Goal: Check status: Check status

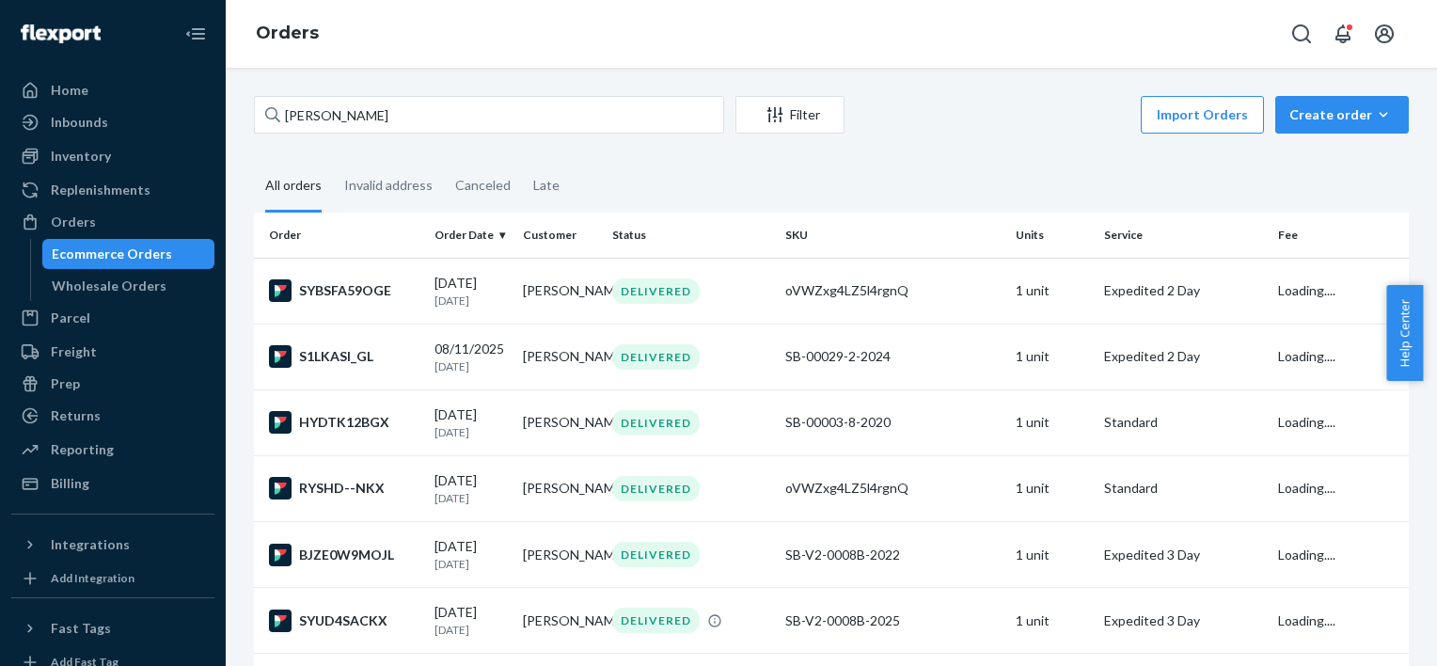
type input "[PERSON_NAME]"
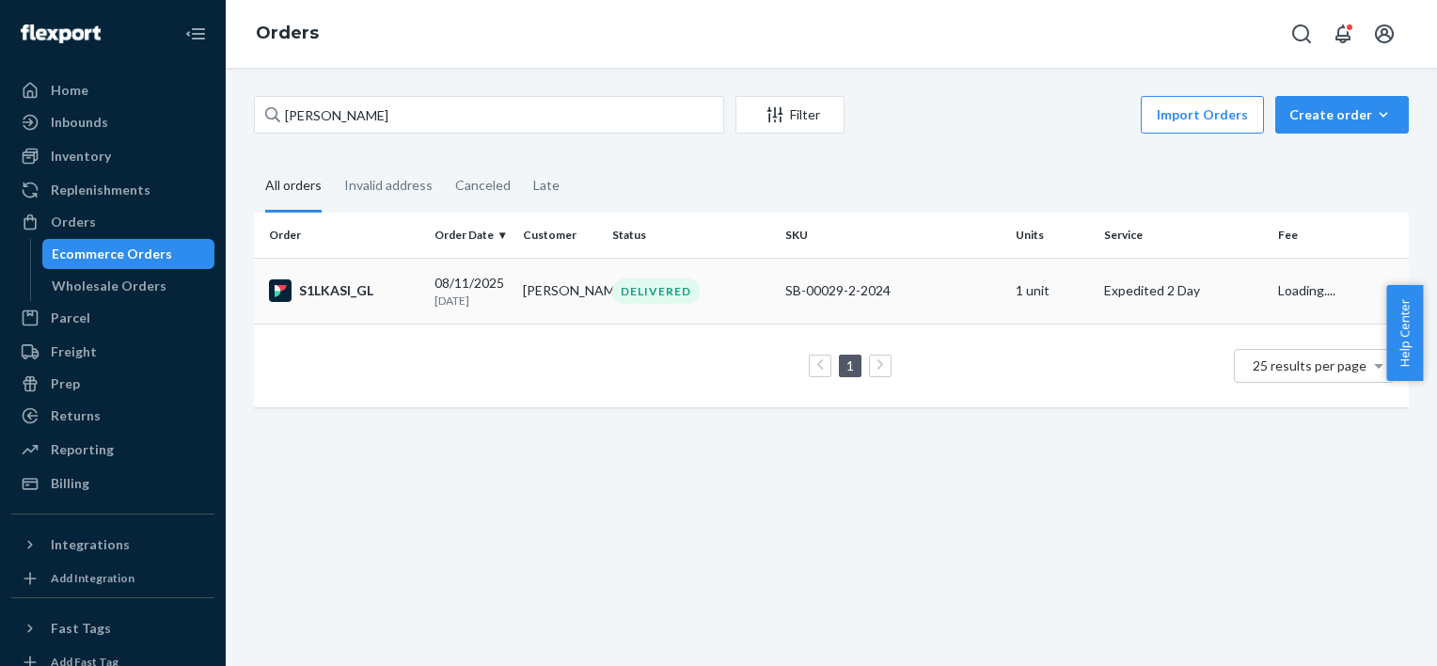
click at [557, 289] on td "[PERSON_NAME]" at bounding box center [559, 291] width 88 height 66
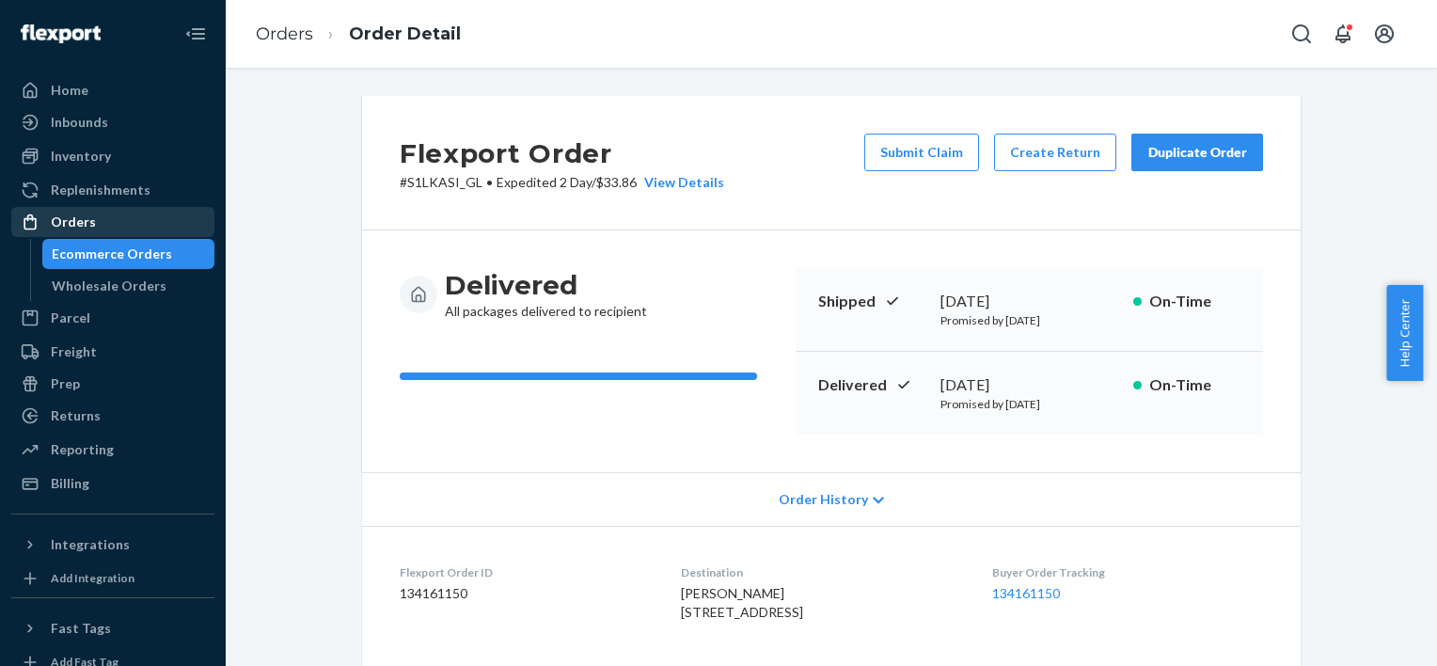
click at [87, 222] on div "Orders" at bounding box center [73, 221] width 45 height 19
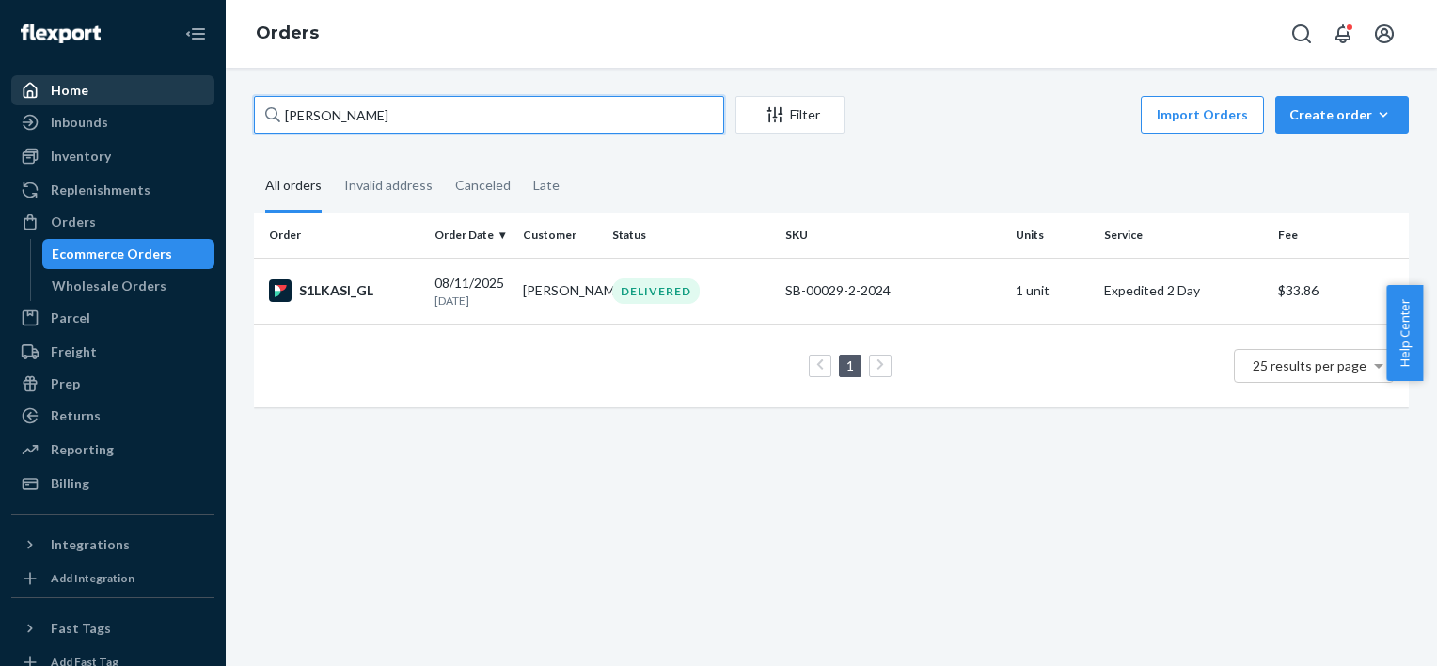
drag, startPoint x: 243, startPoint y: 102, endPoint x: 91, endPoint y: 100, distance: 151.4
click at [197, 102] on div "Home Inbounds Shipping Plans Problems Inventory Products Replenishments Orders …" at bounding box center [718, 333] width 1437 height 666
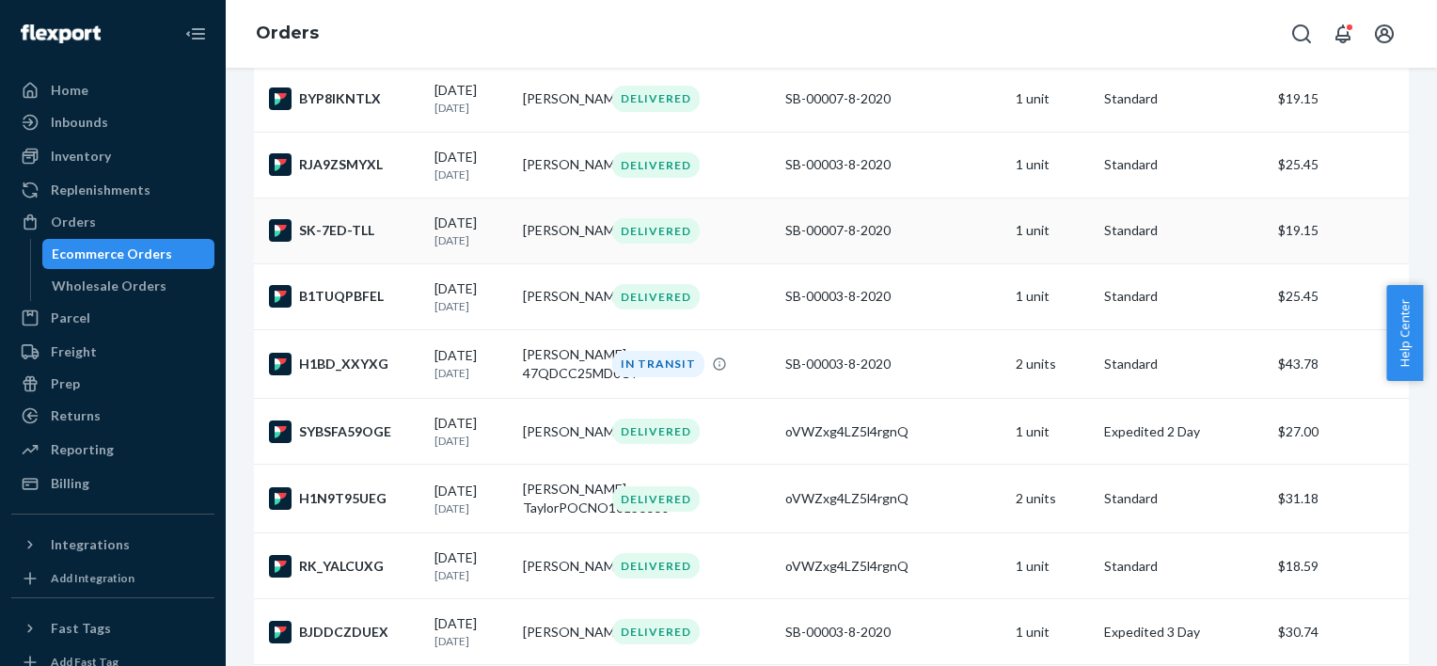
scroll to position [752, 0]
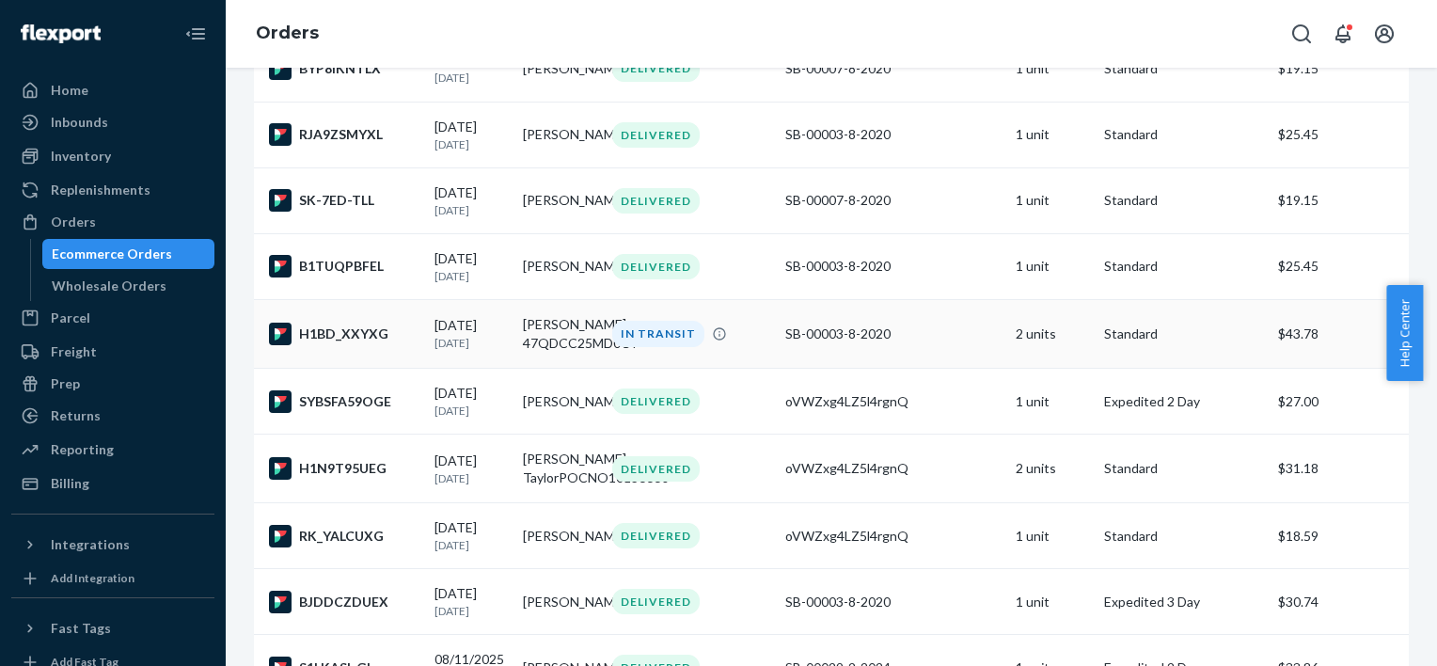
click at [544, 345] on td "[PERSON_NAME] 47QDCC25MD0CY" at bounding box center [559, 334] width 88 height 69
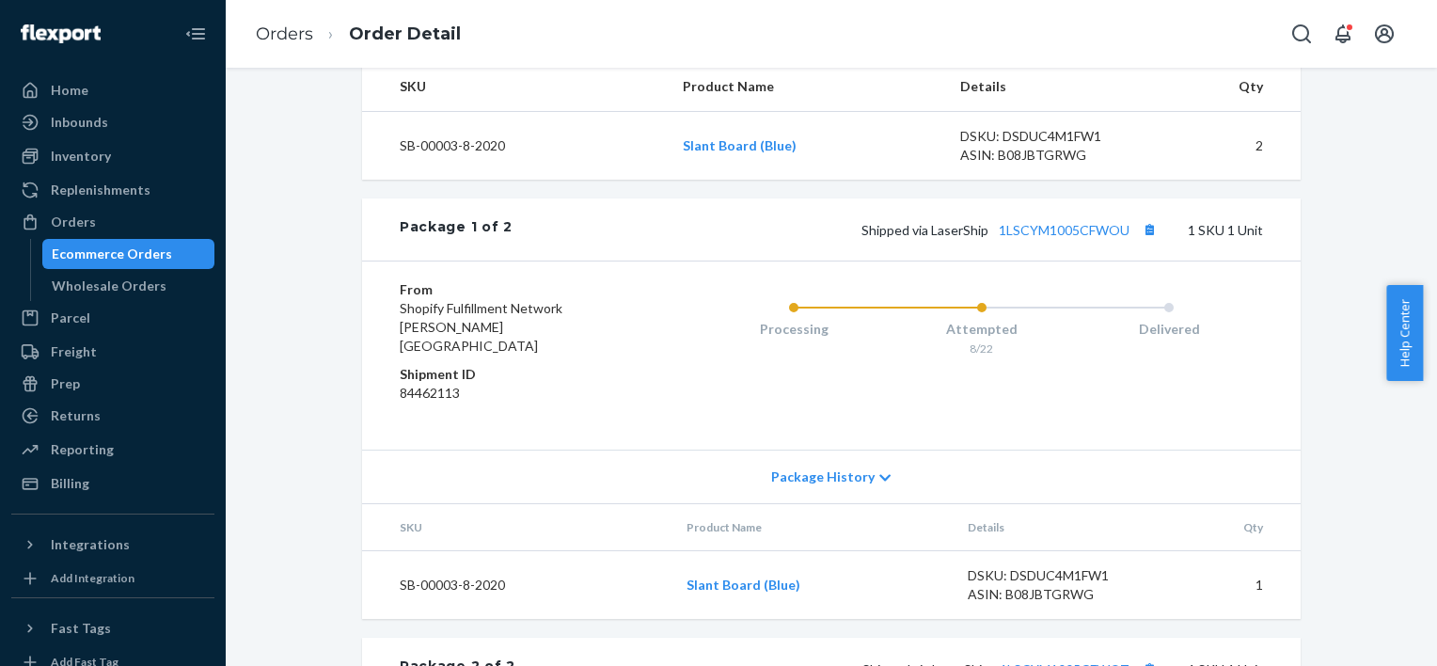
scroll to position [658, 0]
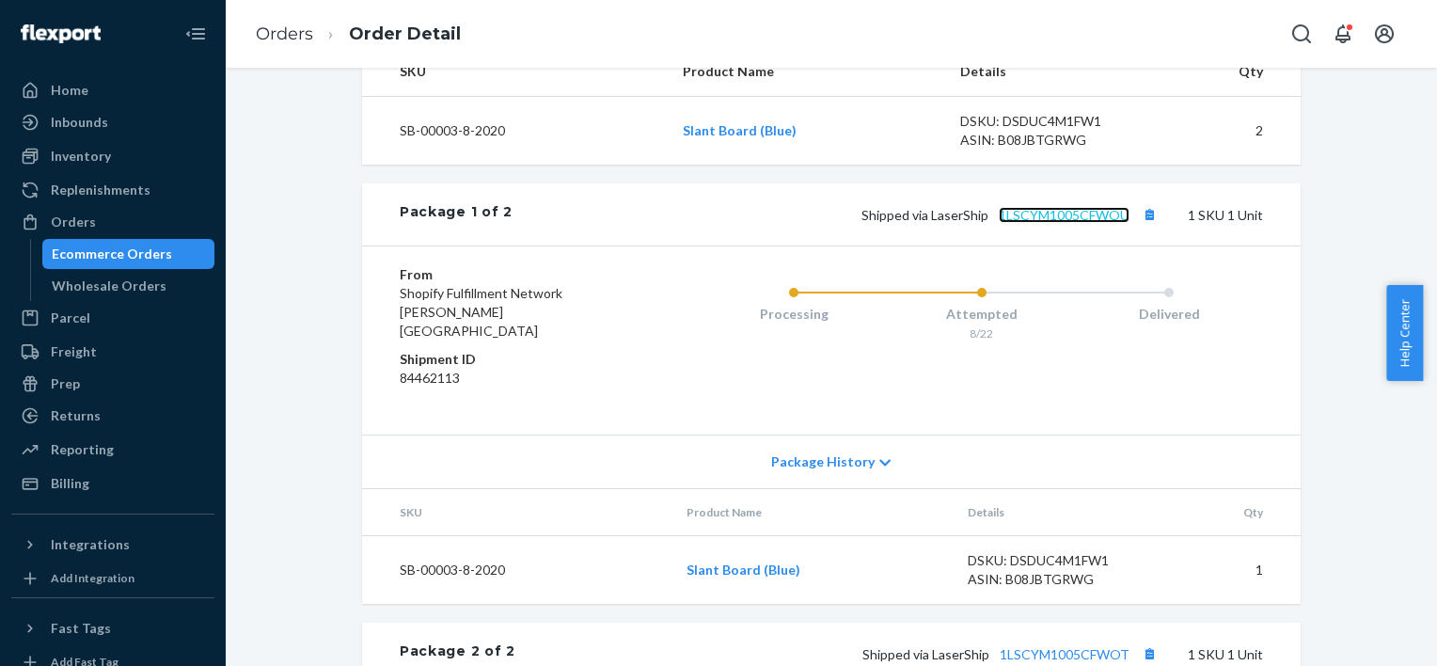
click at [1064, 223] on link "1LSCYM1005CFWOU" at bounding box center [1064, 215] width 131 height 16
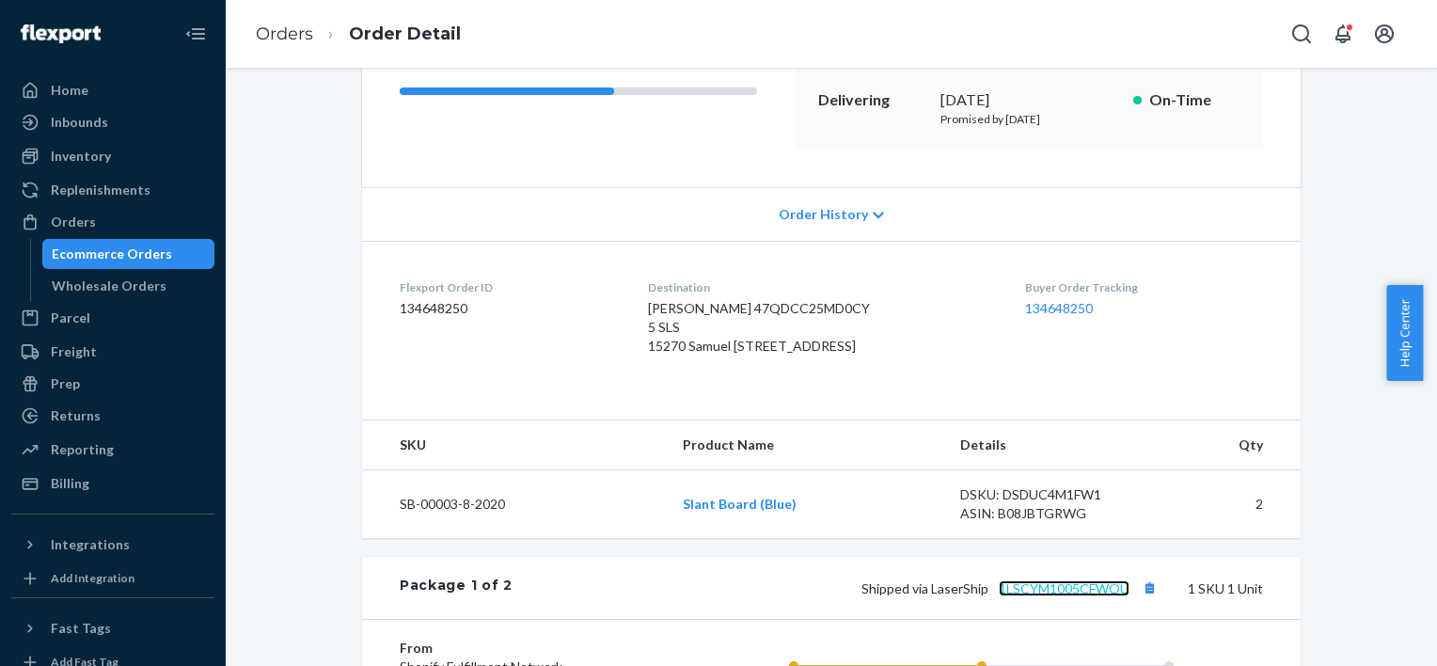
scroll to position [282, 0]
